Goal: Transaction & Acquisition: Purchase product/service

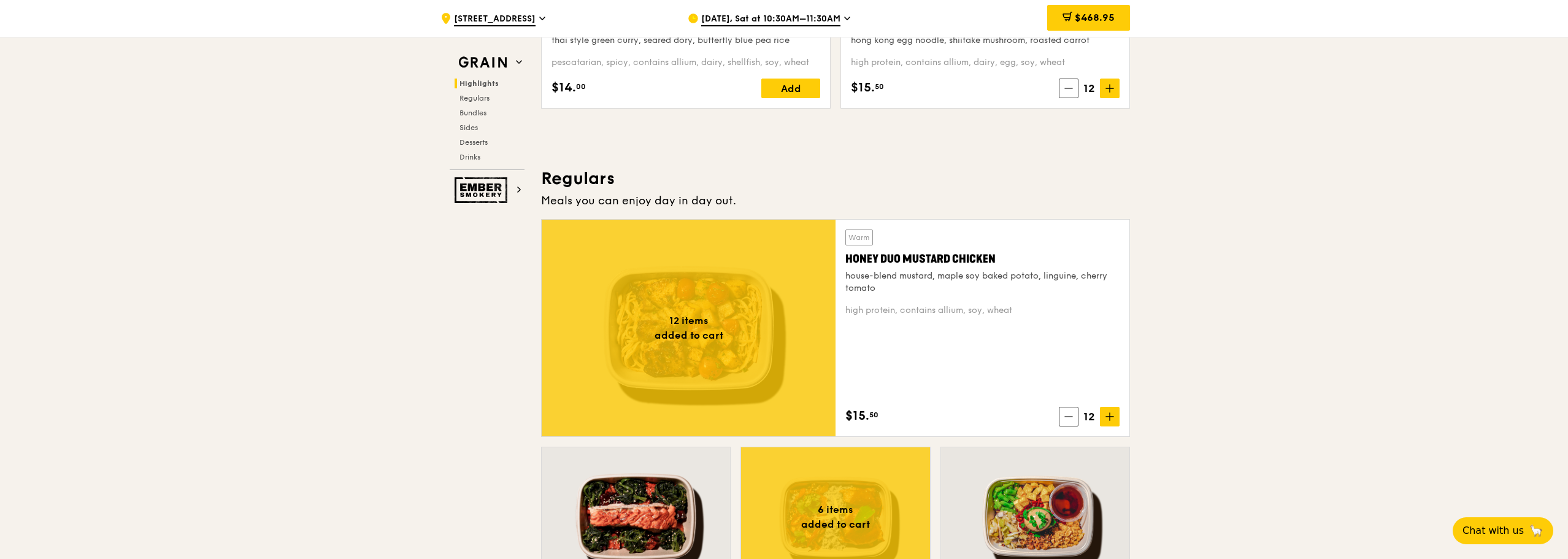
scroll to position [491, 0]
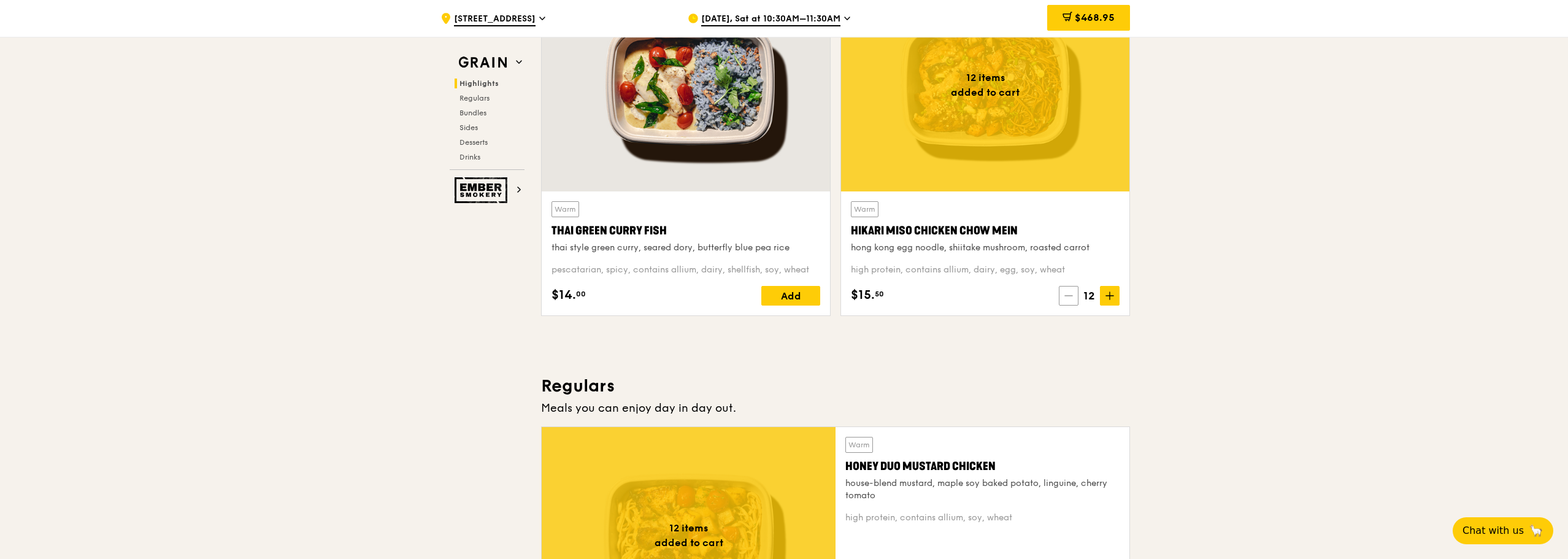
click at [1073, 298] on icon at bounding box center [1069, 296] width 9 height 9
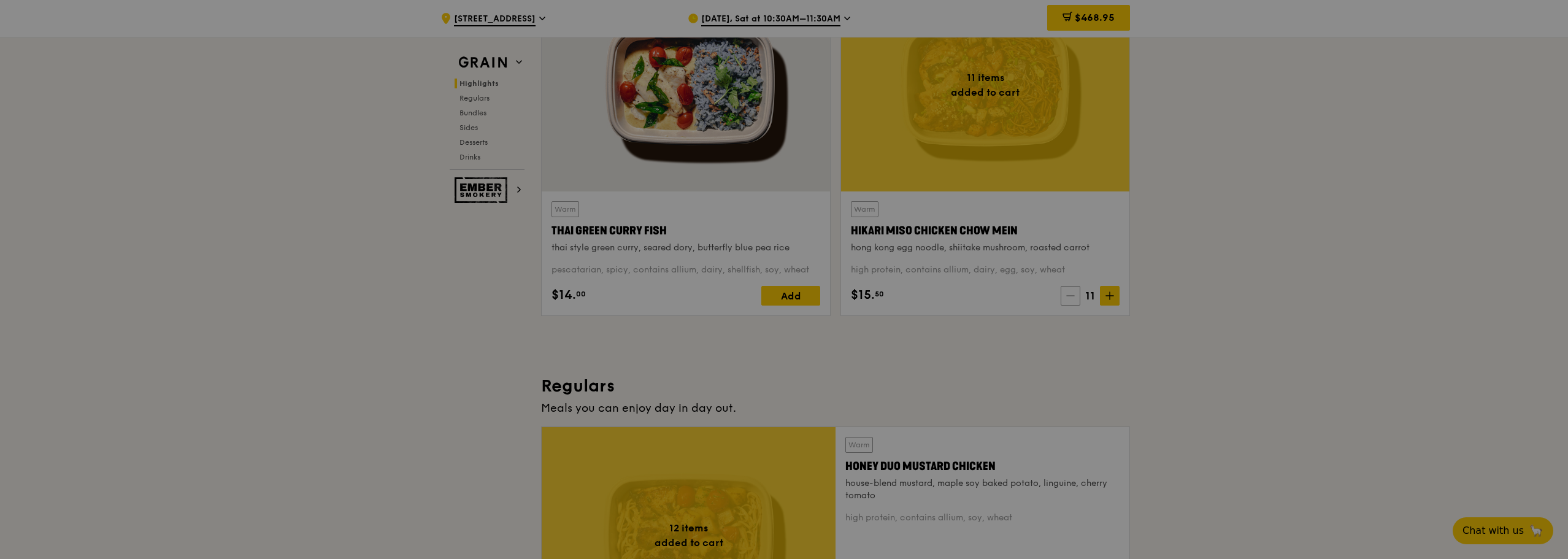
click at [1073, 298] on div at bounding box center [784, 280] width 1568 height 559
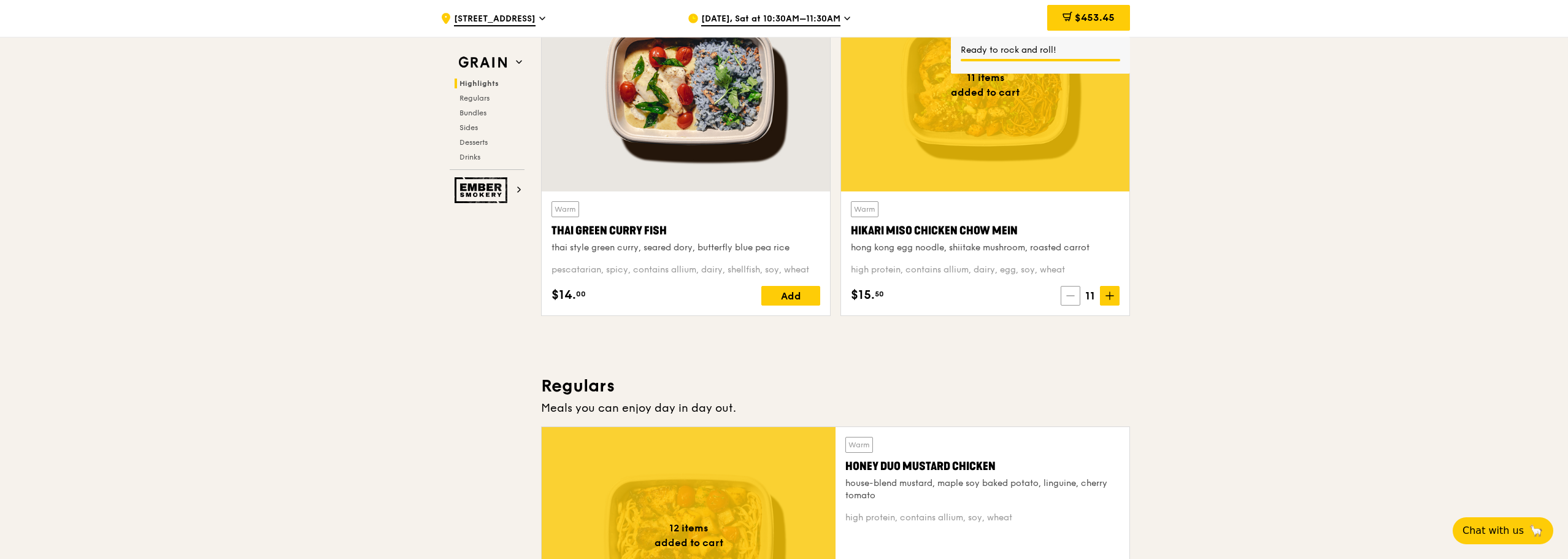
click at [1073, 298] on icon at bounding box center [1071, 296] width 9 height 9
click at [1073, 298] on span at bounding box center [1068, 295] width 19 height 19
click at [1073, 298] on icon at bounding box center [1074, 296] width 9 height 9
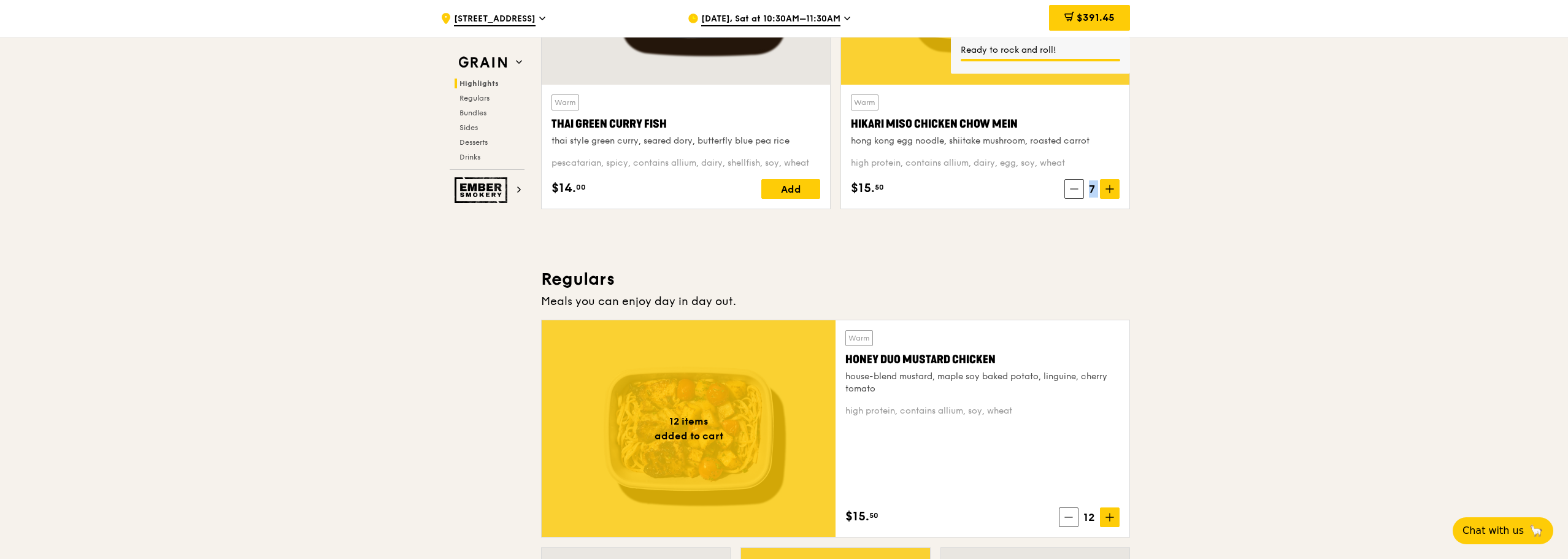
scroll to position [613, 0]
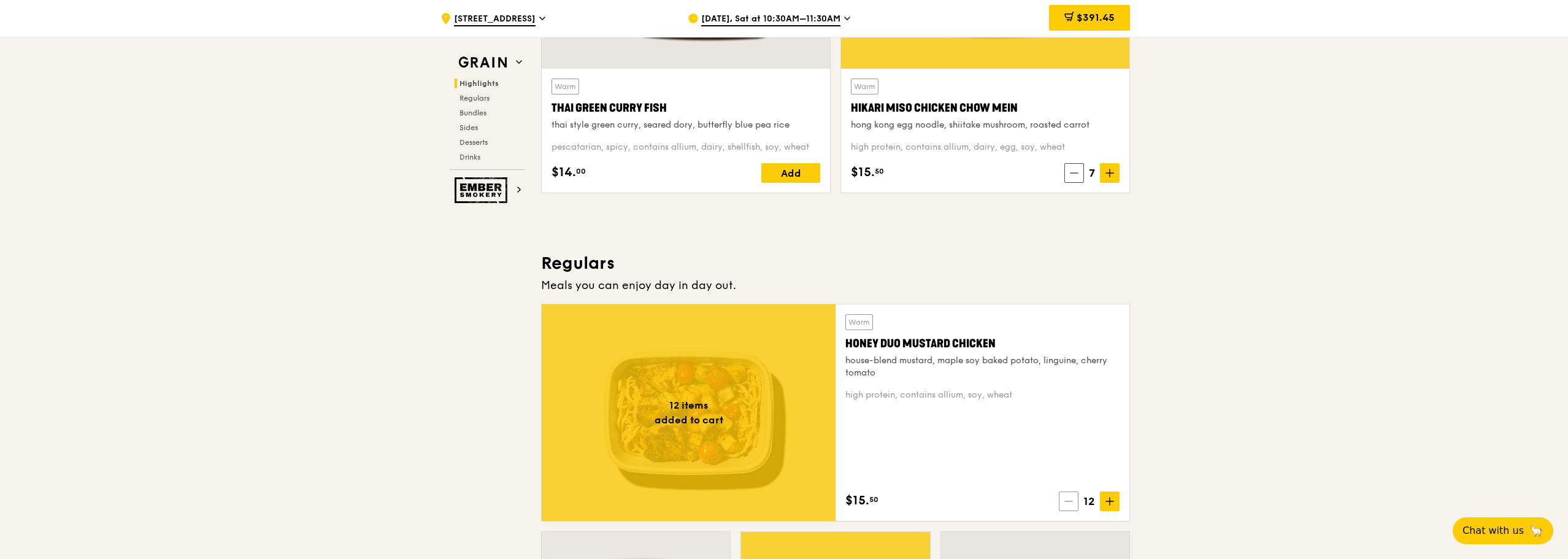
click at [1071, 504] on icon at bounding box center [1069, 501] width 9 height 9
click at [1071, 504] on icon at bounding box center [1071, 501] width 9 height 9
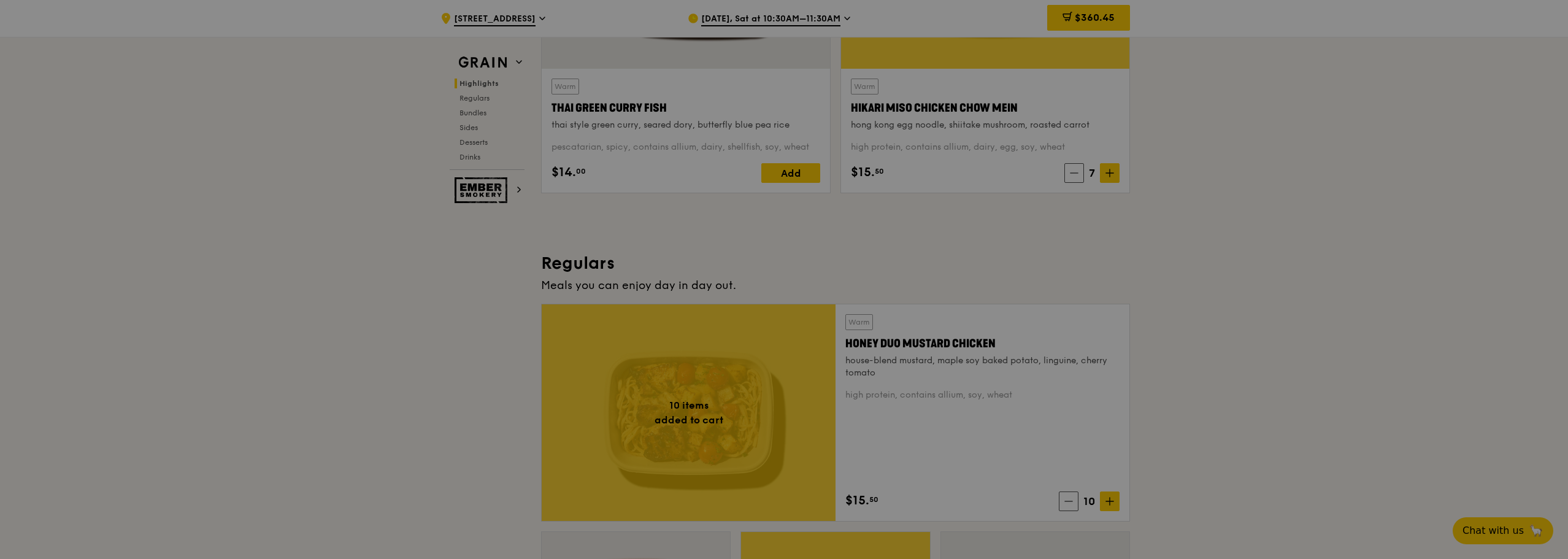
type input "10"
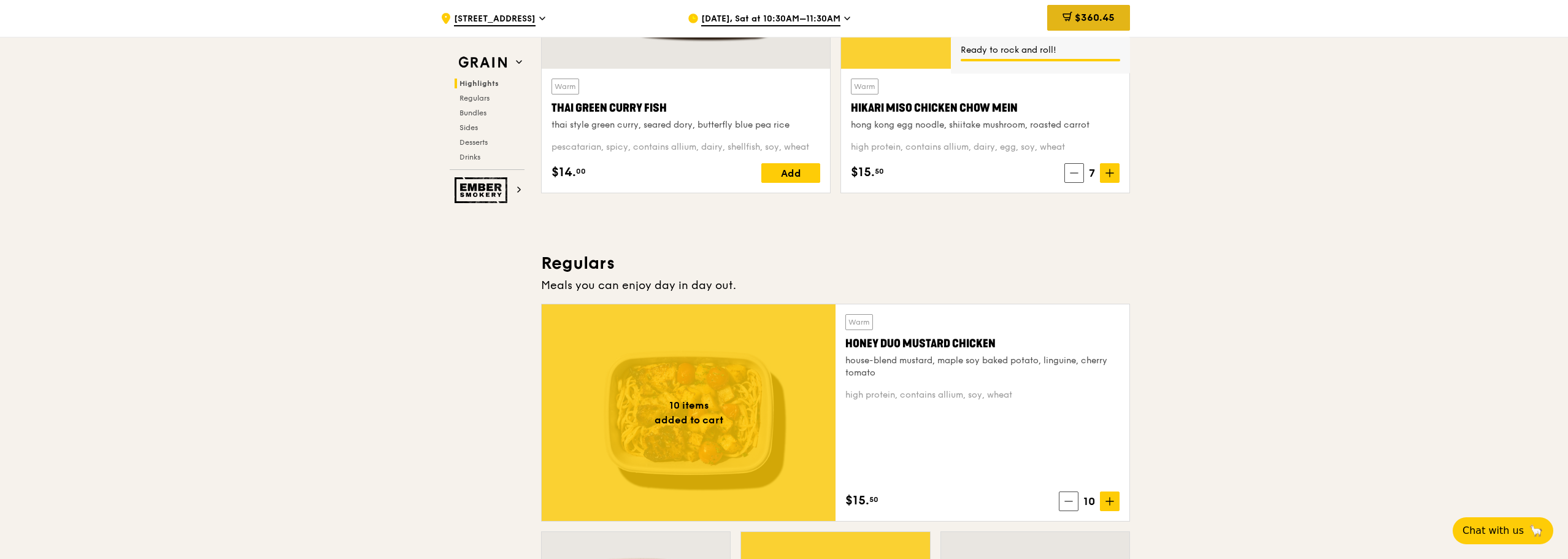
click at [1083, 22] on span "$360.45" at bounding box center [1095, 18] width 40 height 12
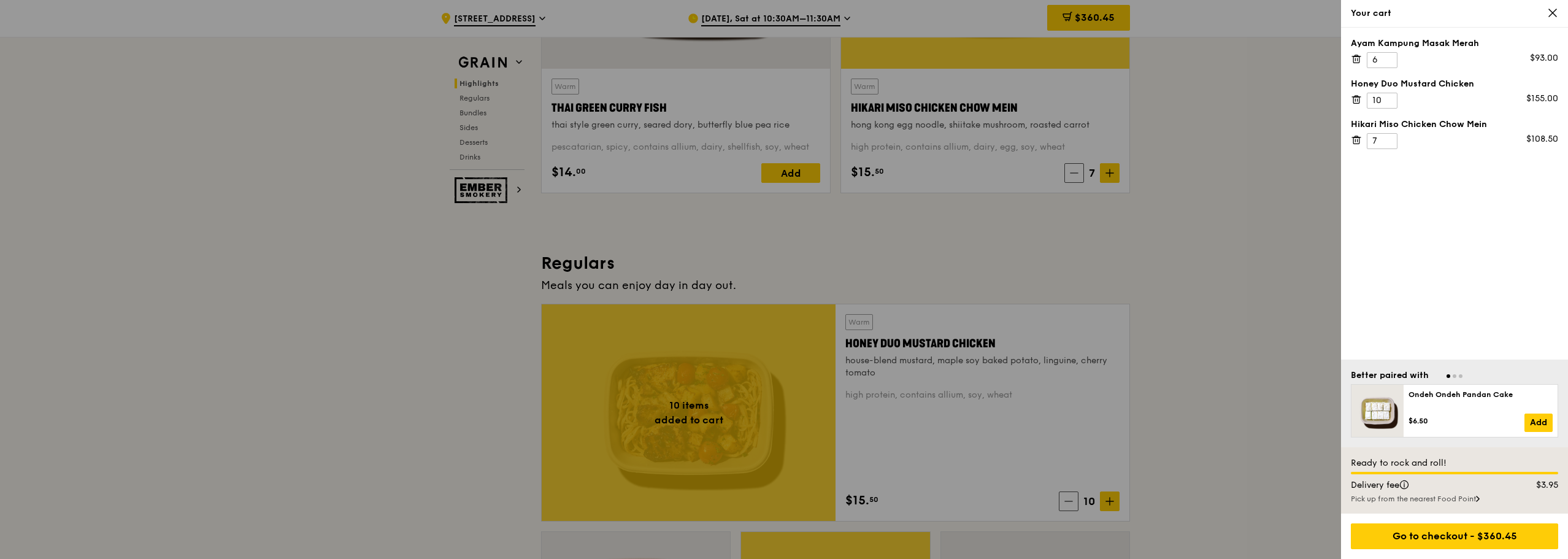
click at [1355, 63] on icon at bounding box center [1357, 59] width 11 height 11
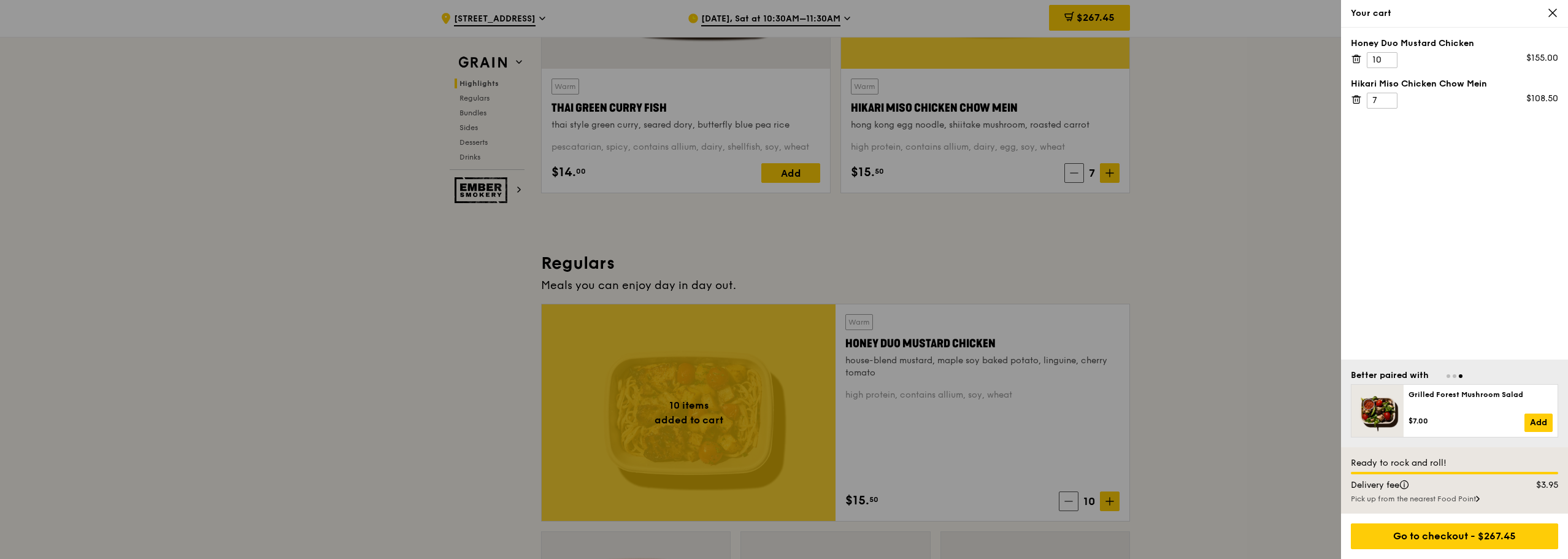
click at [1260, 318] on div at bounding box center [784, 280] width 1568 height 559
